Goal: Communication & Community: Answer question/provide support

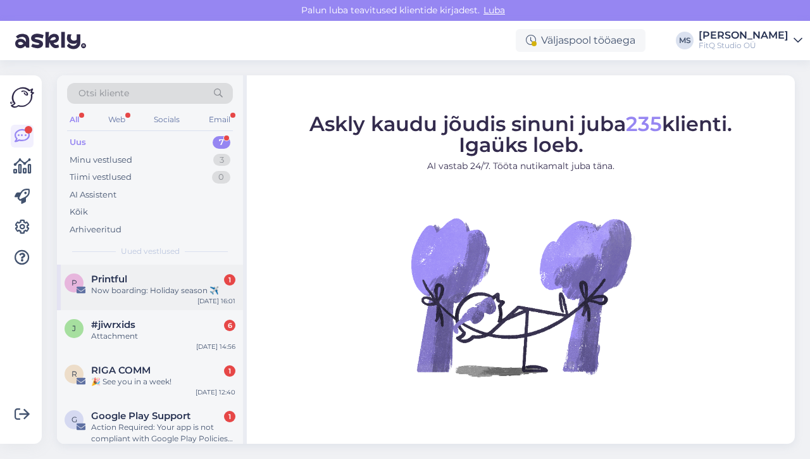
click at [131, 292] on div "Now boarding: Holiday season ✈️" at bounding box center [163, 290] width 144 height 11
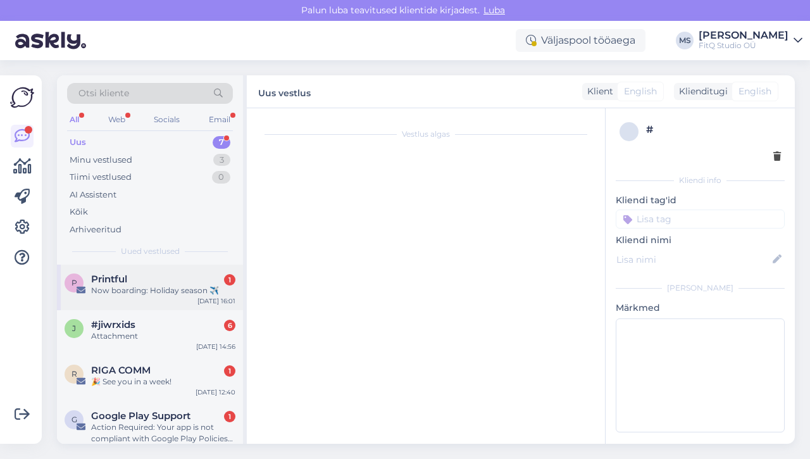
scroll to position [1283, 0]
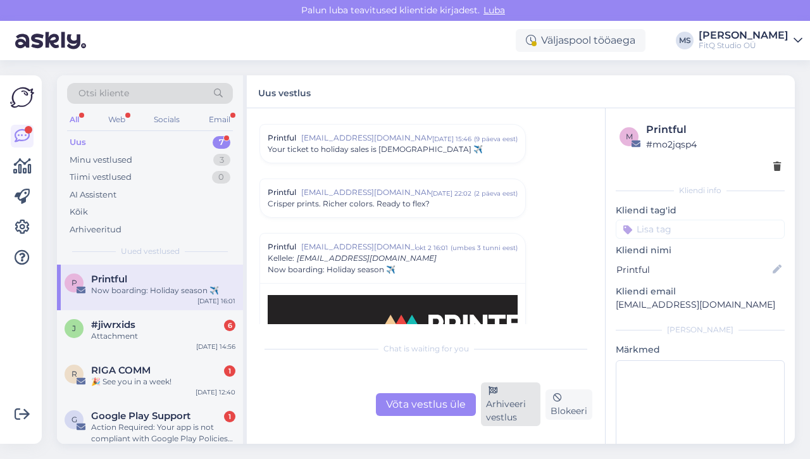
click at [502, 414] on div "Arhiveeri vestlus" at bounding box center [510, 404] width 59 height 44
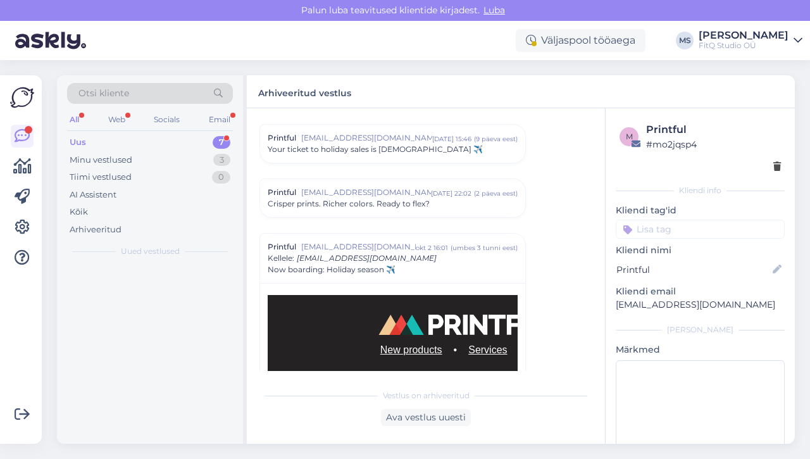
scroll to position [1395, 0]
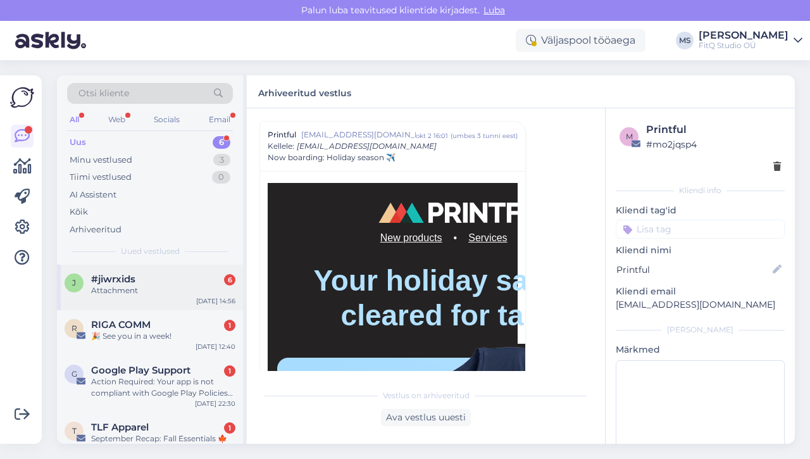
click at [144, 306] on div "j #jiwrxids 6 Attachment [DATE] 14:56" at bounding box center [150, 288] width 186 height 46
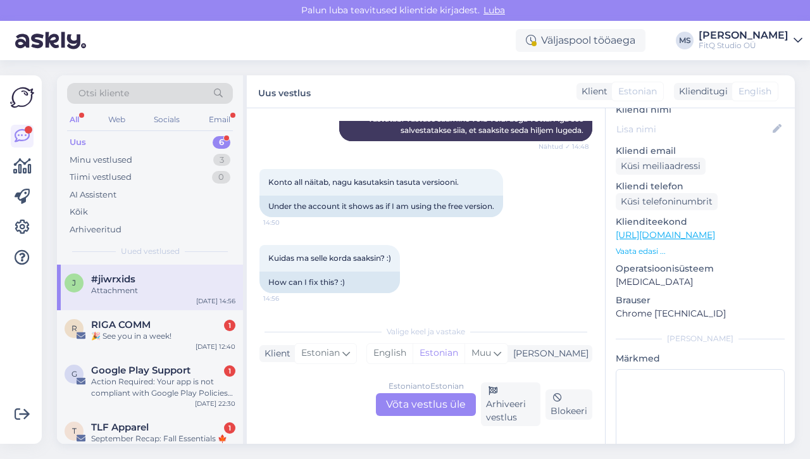
scroll to position [139, 0]
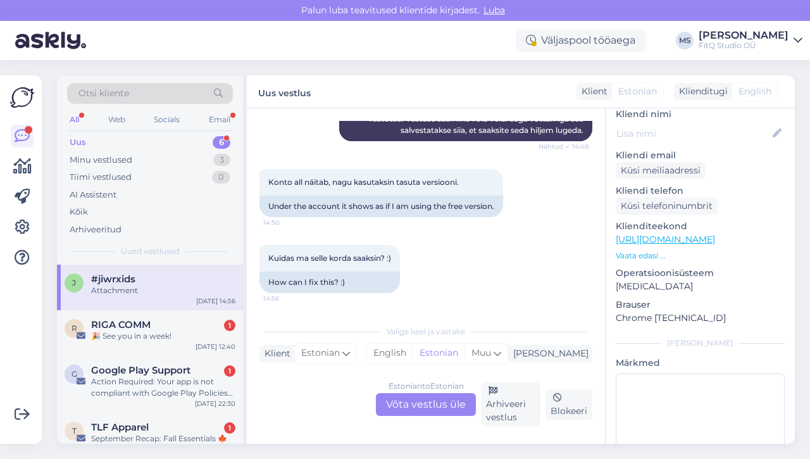
click at [412, 396] on div "Estonian to Estonian Võta vestlus üle" at bounding box center [426, 404] width 100 height 23
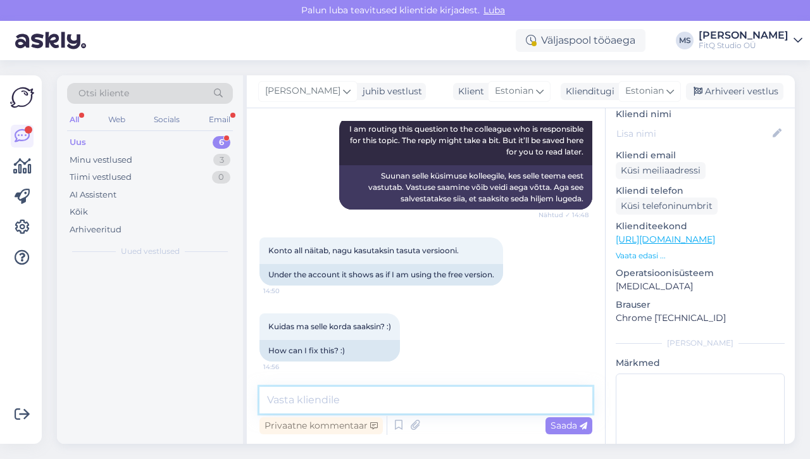
scroll to position [409, 0]
click at [411, 401] on textarea at bounding box center [425, 400] width 333 height 27
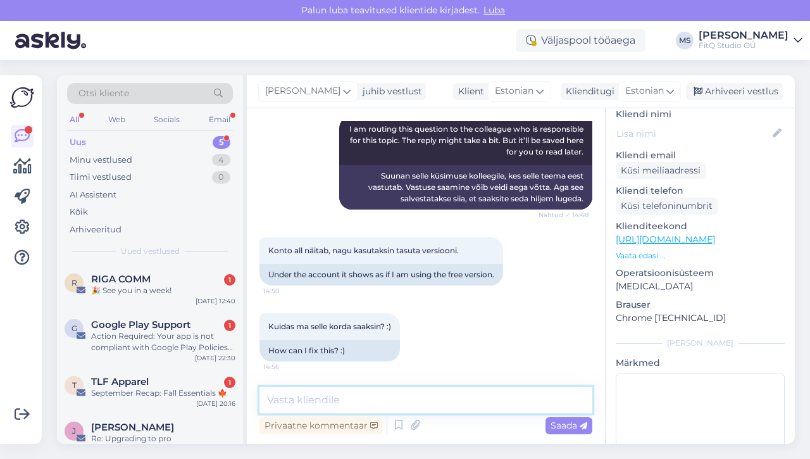
click at [397, 394] on textarea at bounding box center [425, 400] width 333 height 27
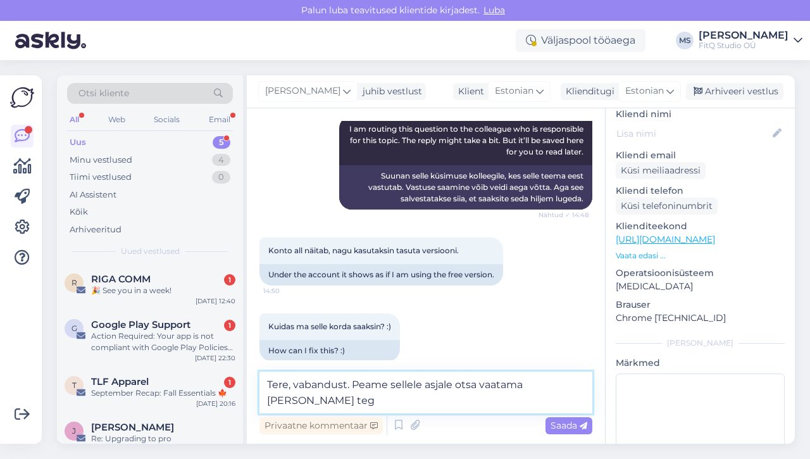
scroll to position [424, 0]
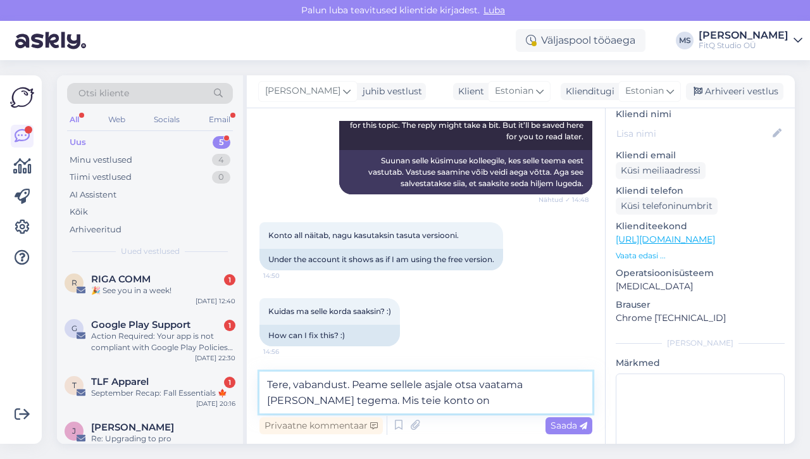
type textarea "Tere, vabandust. Peame sellele asjale otsa vaatama [PERSON_NAME] tegema. Mis te…"
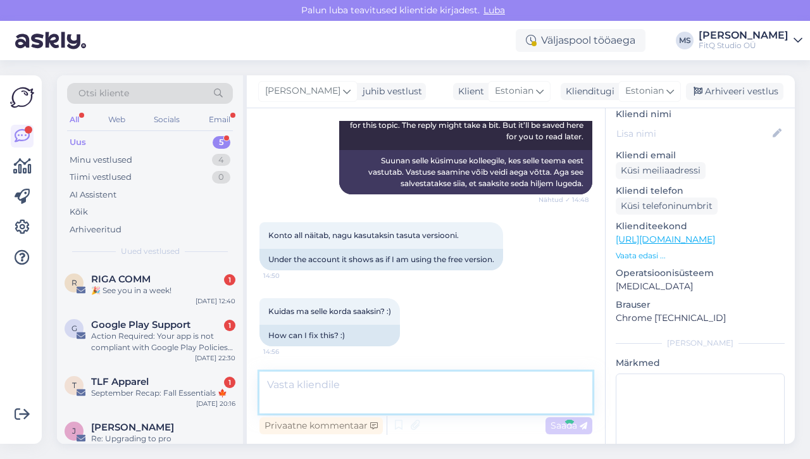
scroll to position [475, 0]
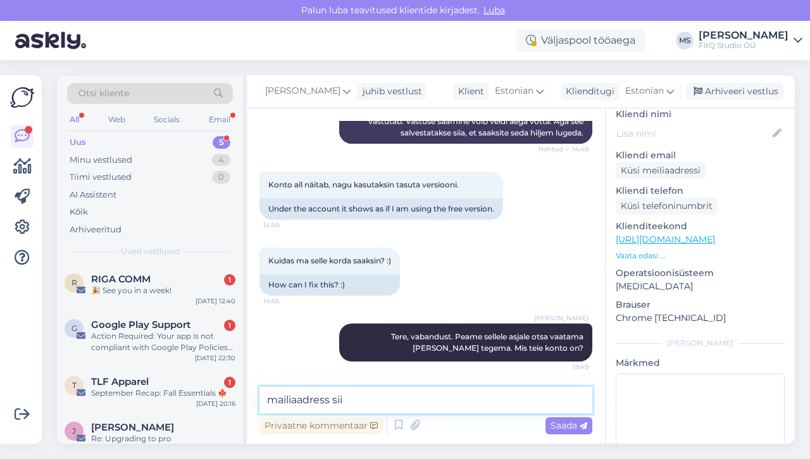
type textarea "mailiaadress siis"
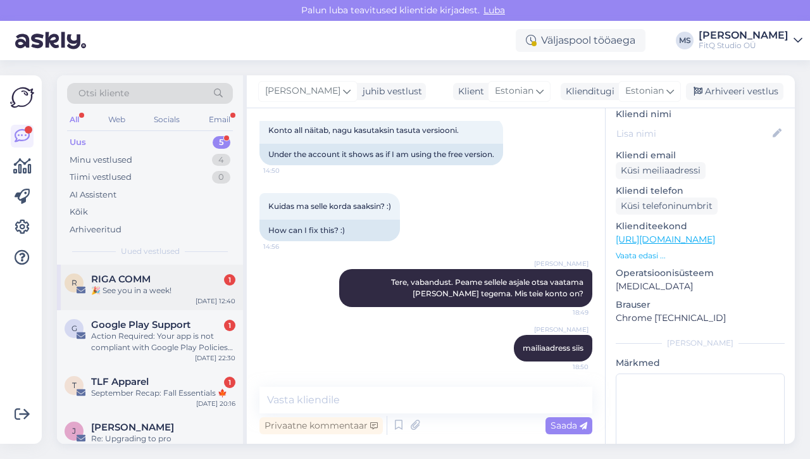
click at [137, 275] on span "RIGA COMM" at bounding box center [120, 278] width 59 height 11
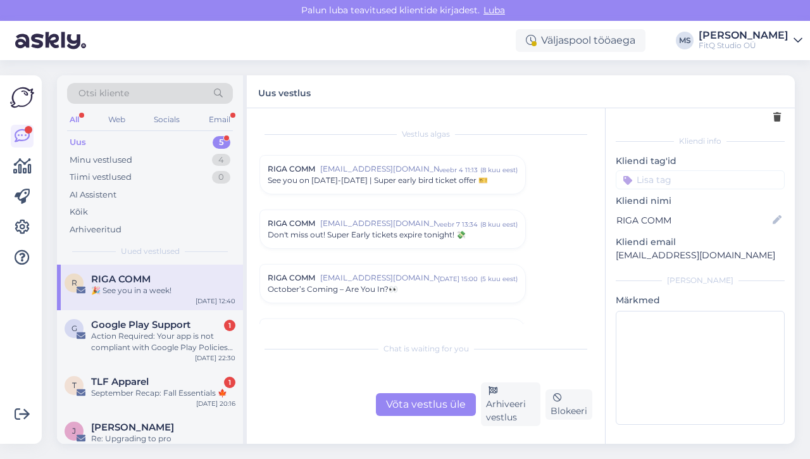
scroll to position [49, 0]
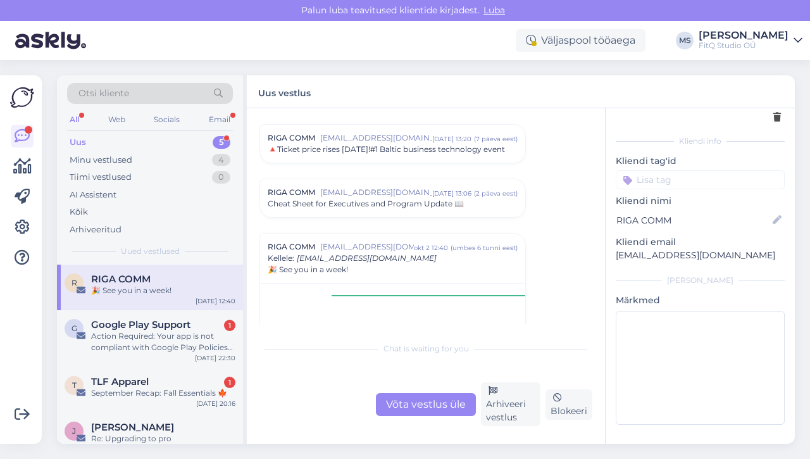
click at [165, 293] on div "🎉 See you in a week!" at bounding box center [163, 290] width 144 height 11
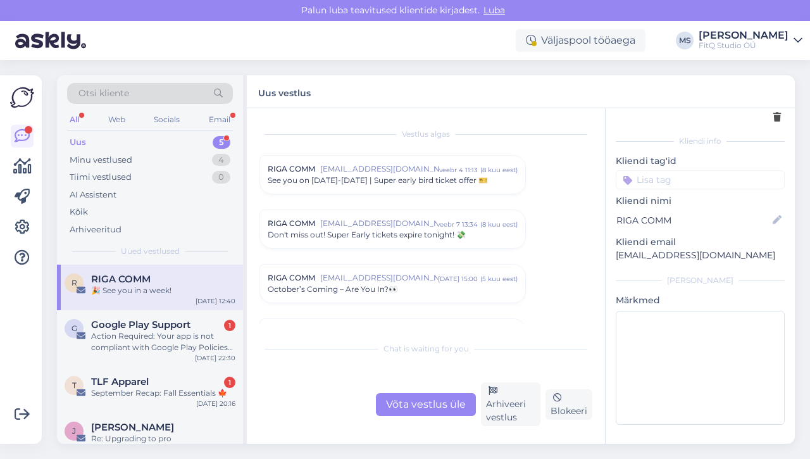
scroll to position [742, 0]
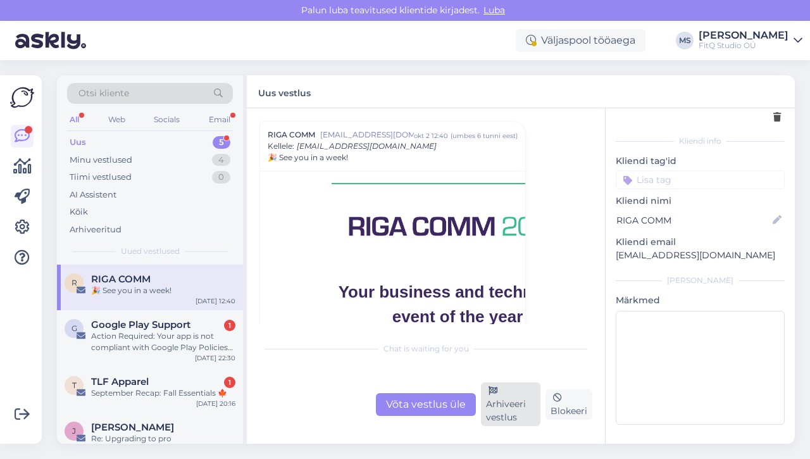
click at [524, 403] on div "Arhiveeri vestlus" at bounding box center [510, 404] width 59 height 44
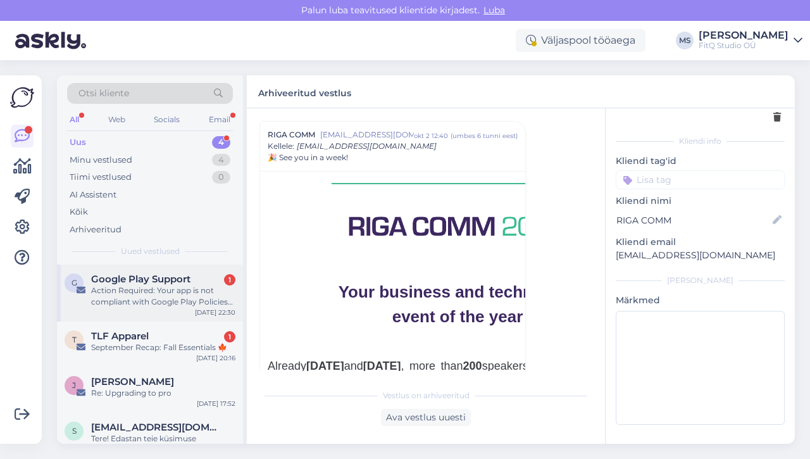
click at [181, 296] on div "Action Required: Your app is not compliant with Google Play Policies (Geneto - …" at bounding box center [163, 296] width 144 height 23
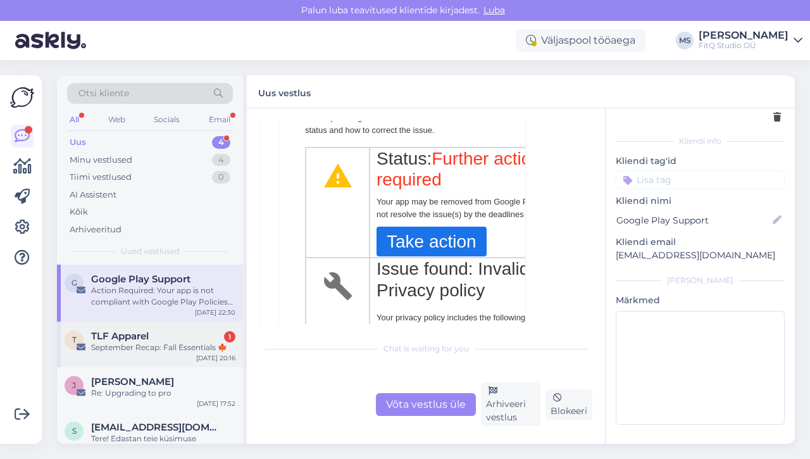
scroll to position [233, 0]
click at [135, 343] on div "September Recap: Fall Essentials 🍁" at bounding box center [163, 347] width 144 height 11
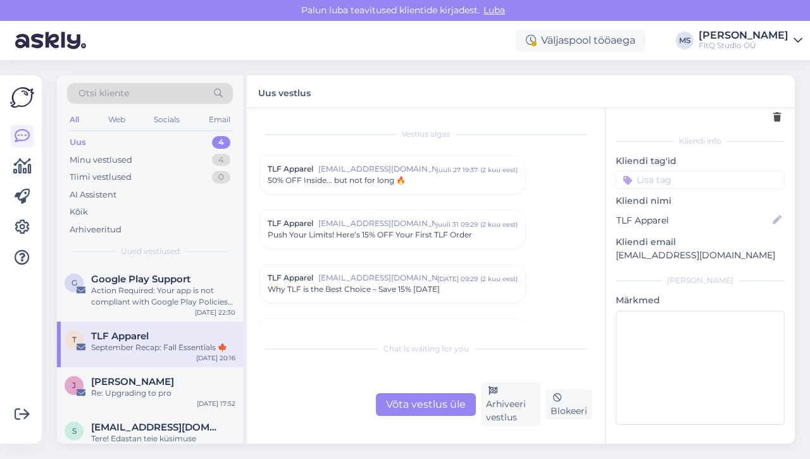
scroll to position [1446, 0]
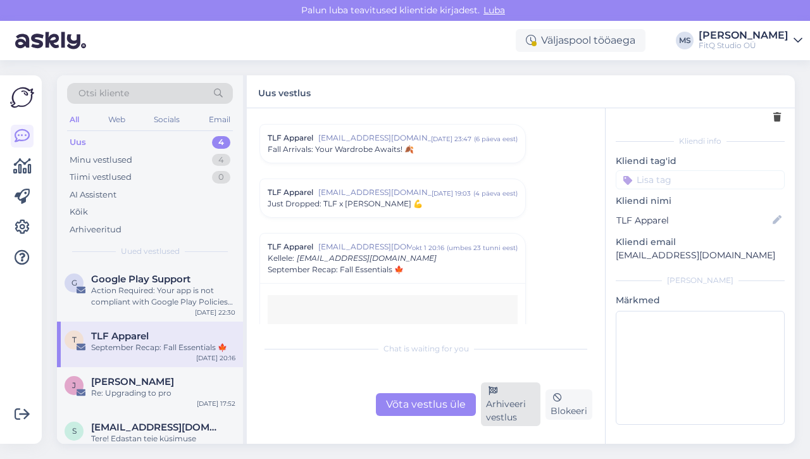
click at [507, 396] on div "Arhiveeri vestlus" at bounding box center [510, 404] width 59 height 44
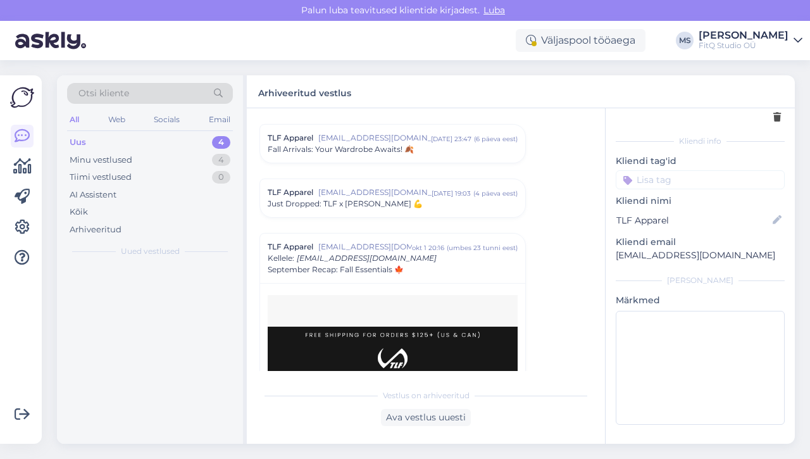
scroll to position [1558, 0]
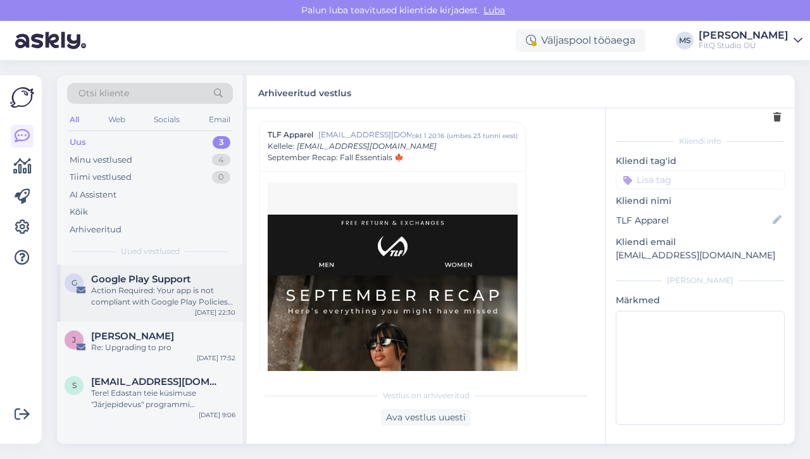
click at [181, 287] on div "Action Required: Your app is not compliant with Google Play Policies (Geneto - …" at bounding box center [163, 296] width 144 height 23
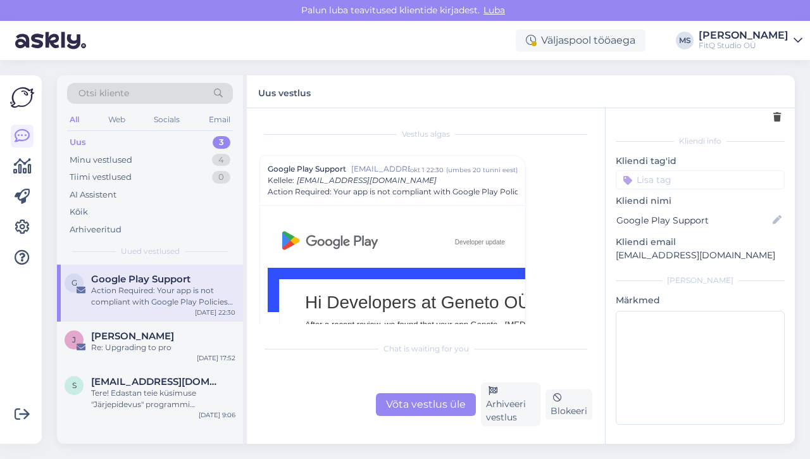
scroll to position [34, 0]
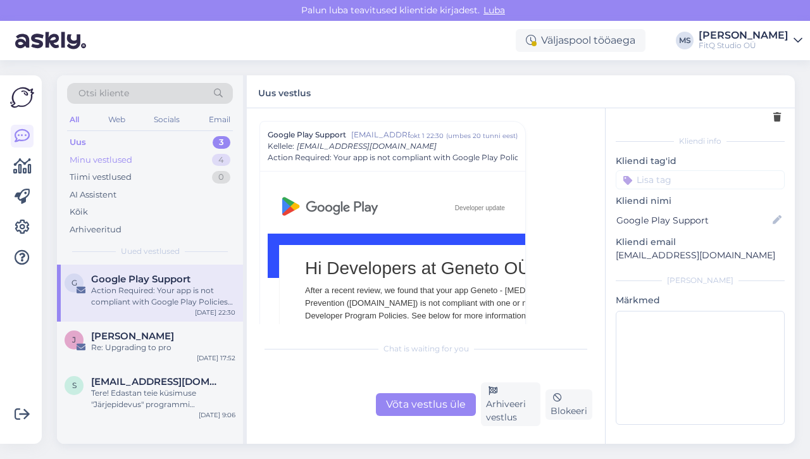
click at [129, 159] on div "Minu vestlused" at bounding box center [101, 160] width 63 height 13
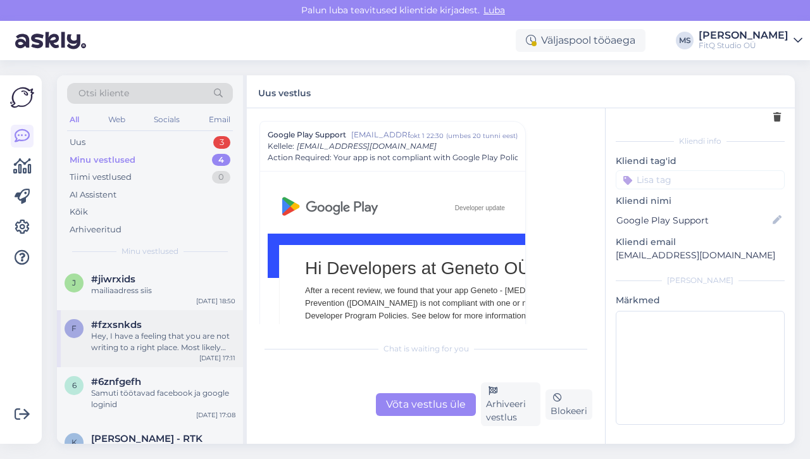
click at [165, 341] on div "Hey, I have a feeling that you are not writing to a right place. Most likely yo…" at bounding box center [163, 341] width 144 height 23
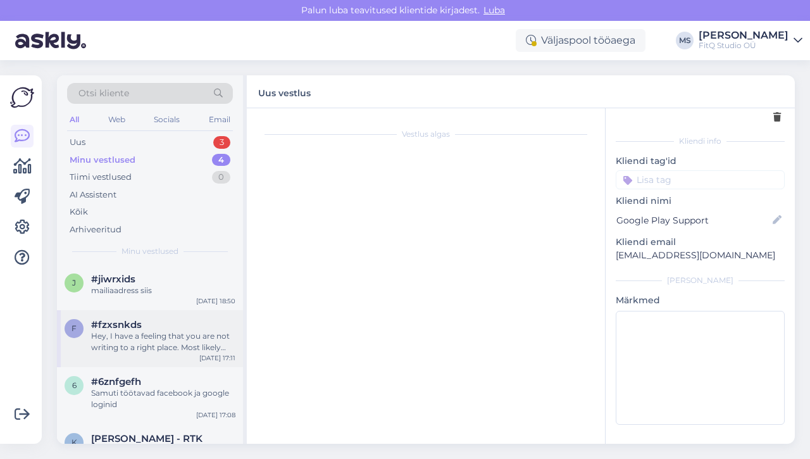
scroll to position [153, 0]
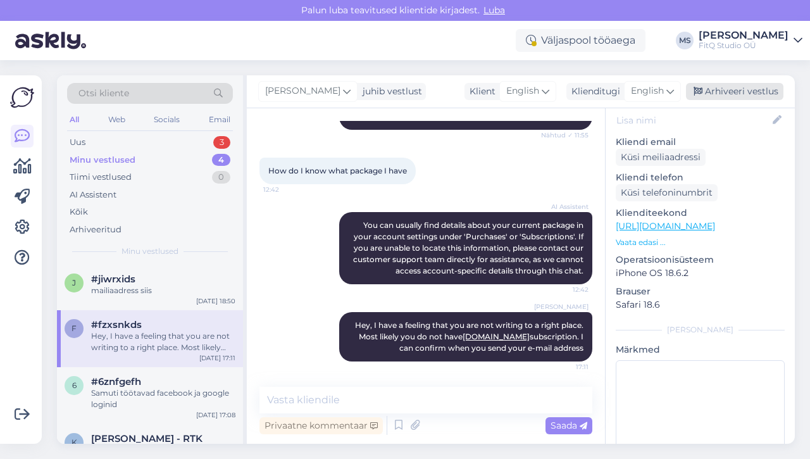
click at [753, 89] on div "Arhiveeri vestlus" at bounding box center [734, 91] width 97 height 17
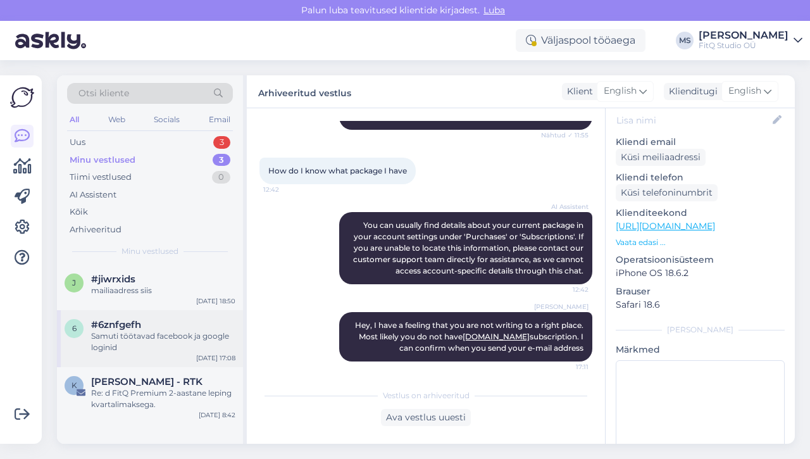
click at [130, 349] on div "Samuti töötavad facebook ja google loginid" at bounding box center [163, 341] width 144 height 23
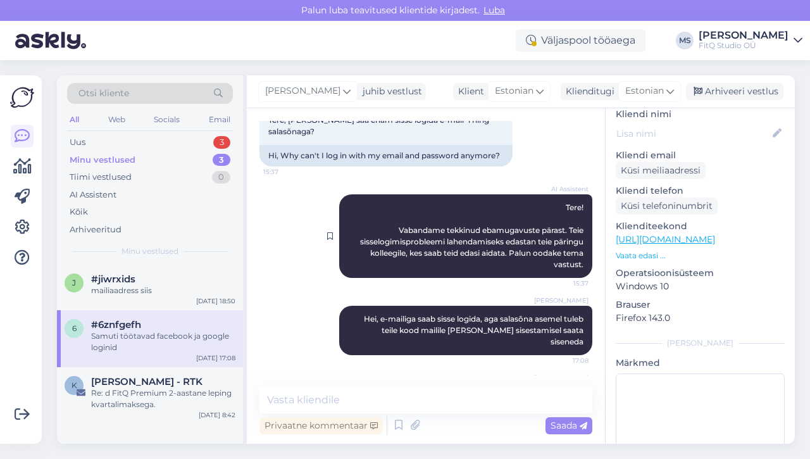
scroll to position [106, 0]
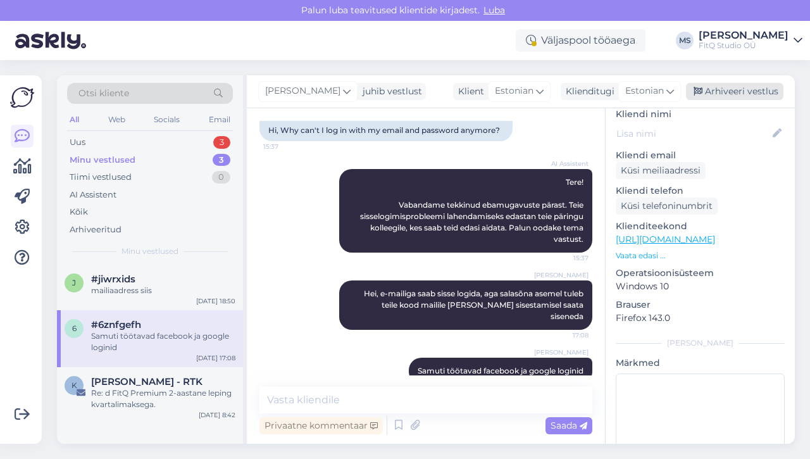
click at [732, 92] on div "Arhiveeri vestlus" at bounding box center [734, 91] width 97 height 17
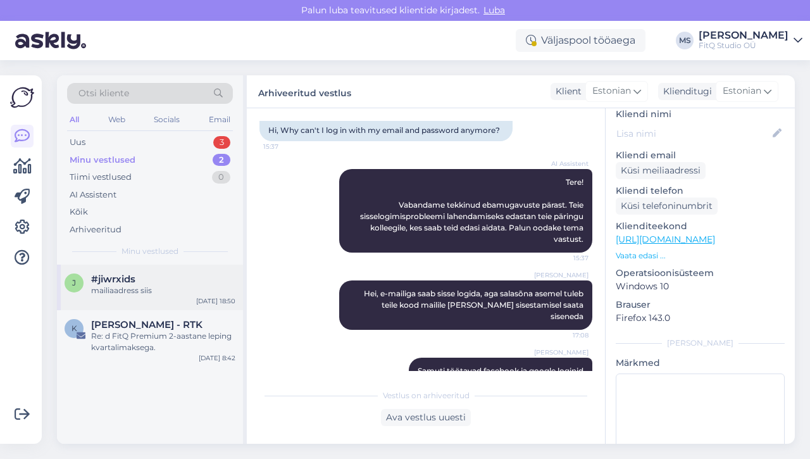
click at [149, 296] on div "mailiaadress siis" at bounding box center [163, 290] width 144 height 11
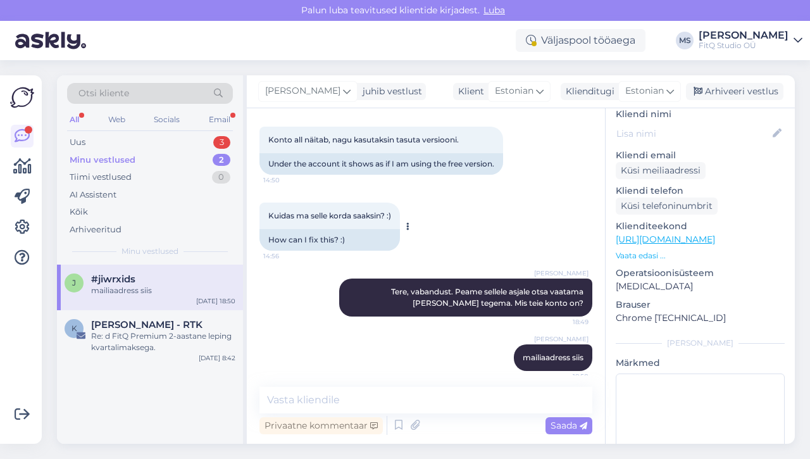
scroll to position [529, 0]
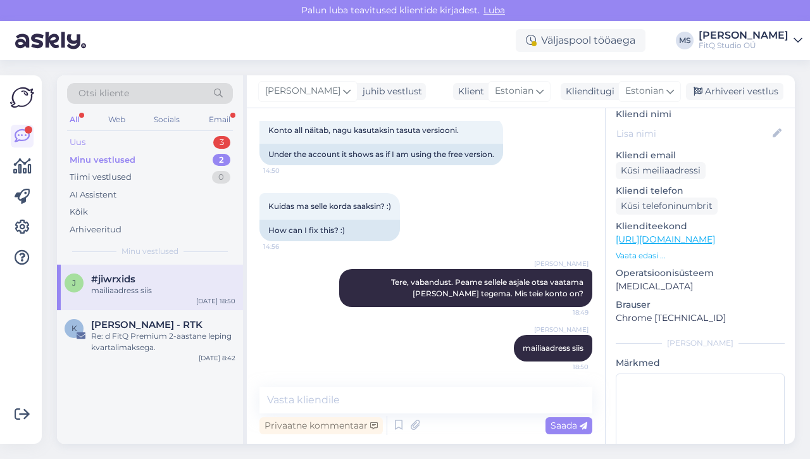
click at [109, 146] on div "Uus 3" at bounding box center [150, 143] width 166 height 18
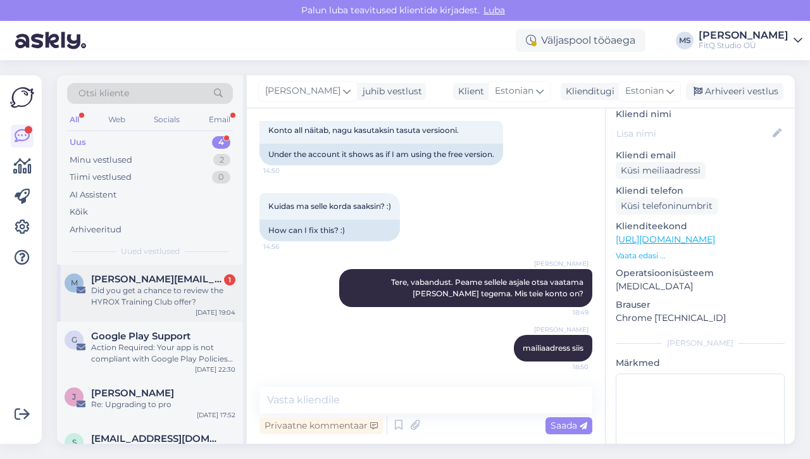
click at [120, 273] on span "[PERSON_NAME][EMAIL_ADDRESS][DOMAIN_NAME]" at bounding box center [157, 278] width 132 height 11
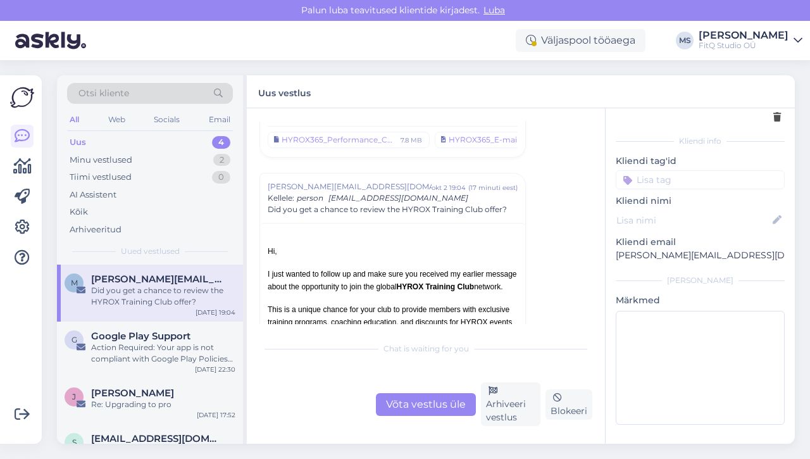
scroll to position [65, 0]
click at [498, 393] on div "Arhiveeri vestlus" at bounding box center [510, 404] width 59 height 44
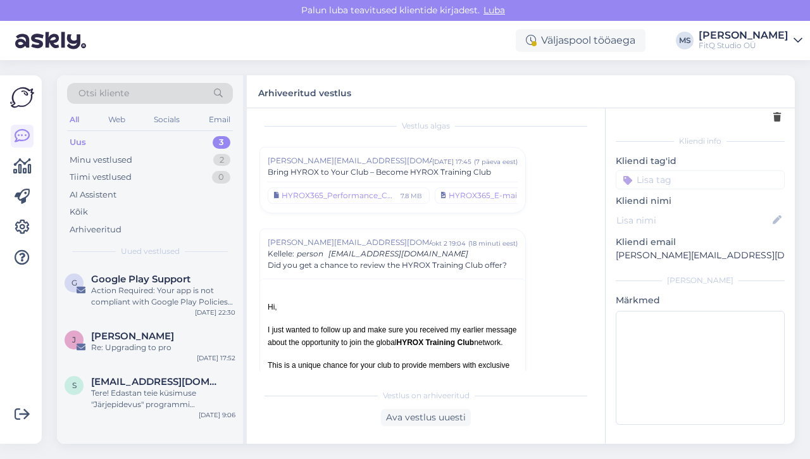
scroll to position [0, 0]
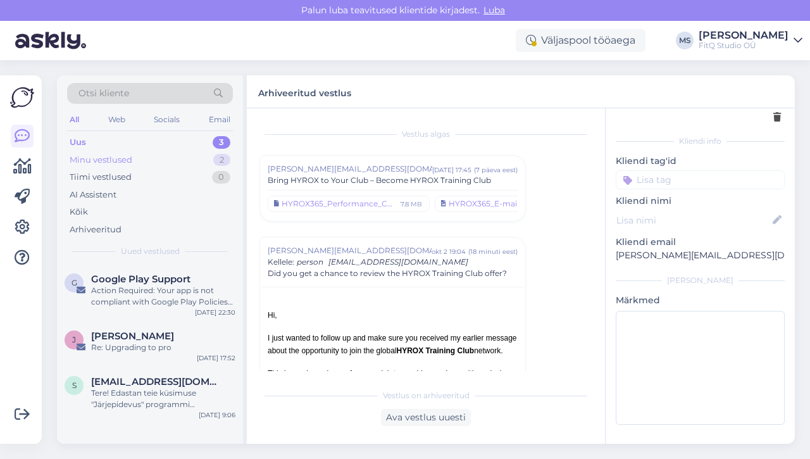
click at [123, 158] on div "Minu vestlused" at bounding box center [101, 160] width 63 height 13
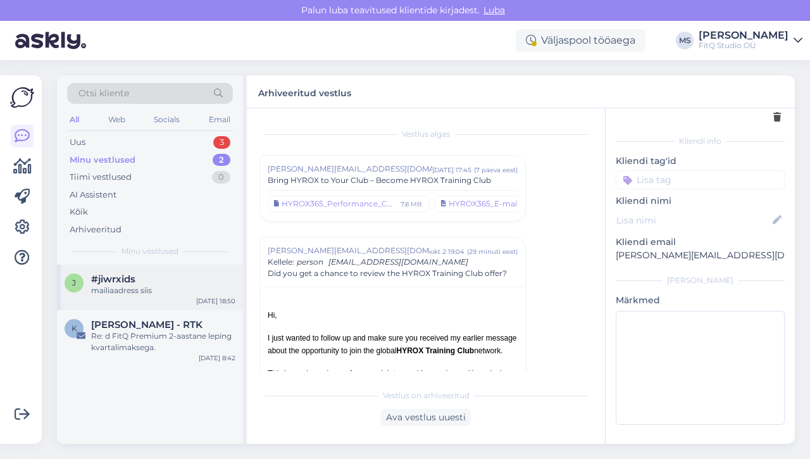
click at [144, 280] on div "#jiwrxids" at bounding box center [163, 278] width 144 height 11
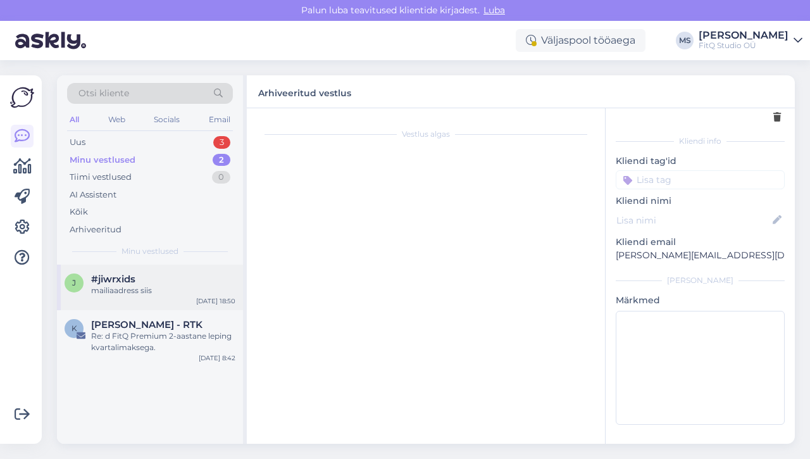
scroll to position [139, 0]
